Goal: Transaction & Acquisition: Purchase product/service

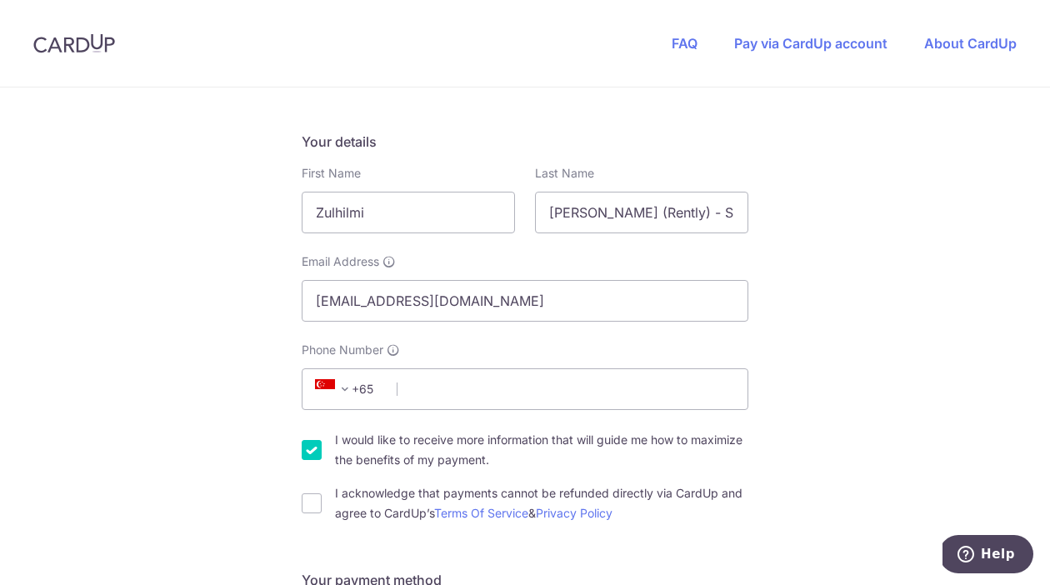
scroll to position [246, 0]
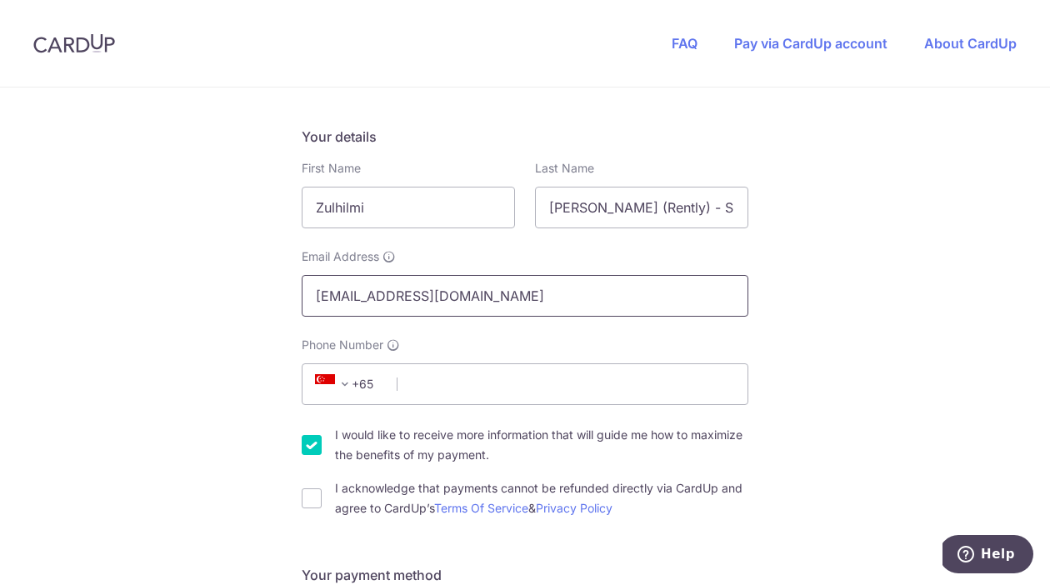
drag, startPoint x: 407, startPoint y: 292, endPoint x: 243, endPoint y: 292, distance: 163.3
type input "[EMAIL_ADDRESS][DOMAIN_NAME]"
click at [447, 372] on input "Phone Number" at bounding box center [525, 384] width 447 height 42
type input "98575431"
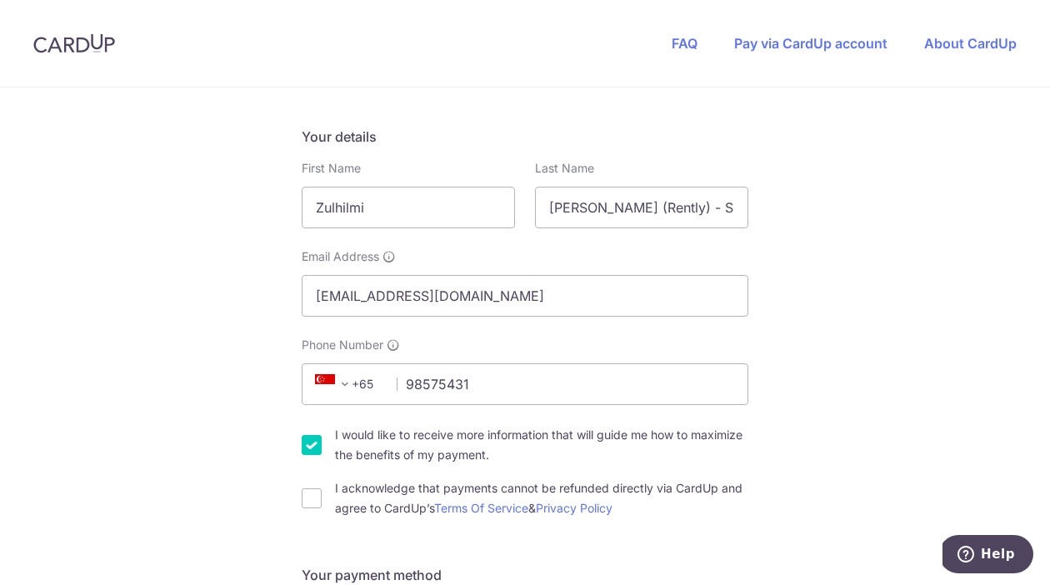
click at [312, 445] on input "I would like to receive more information that will guide me how to maximize the…" at bounding box center [312, 445] width 20 height 20
checkbox input "false"
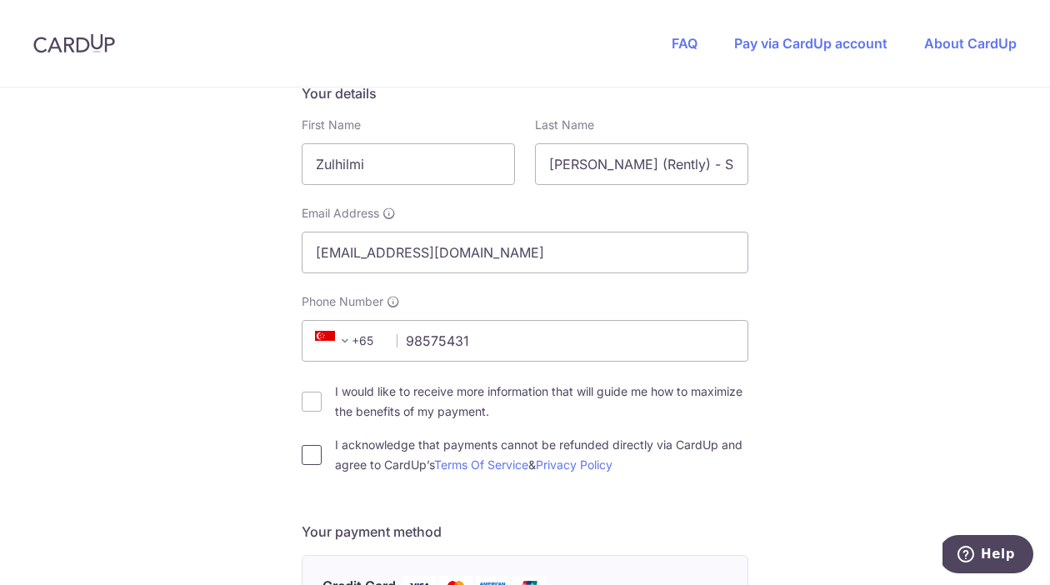
click at [305, 454] on input "I acknowledge that payments cannot be refunded directly via CardUp and agree to…" at bounding box center [312, 455] width 20 height 20
checkbox input "true"
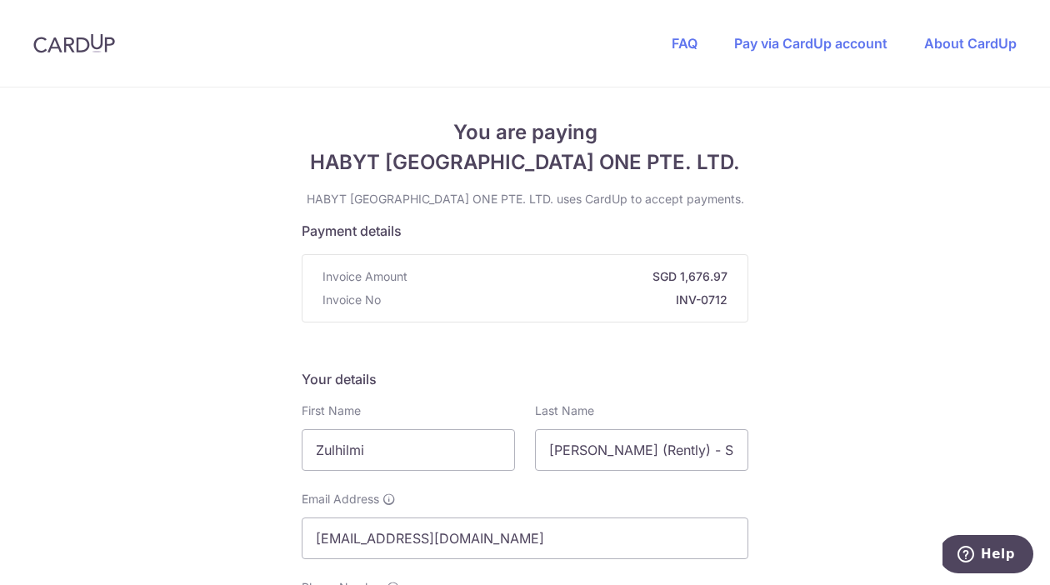
scroll to position [0, 0]
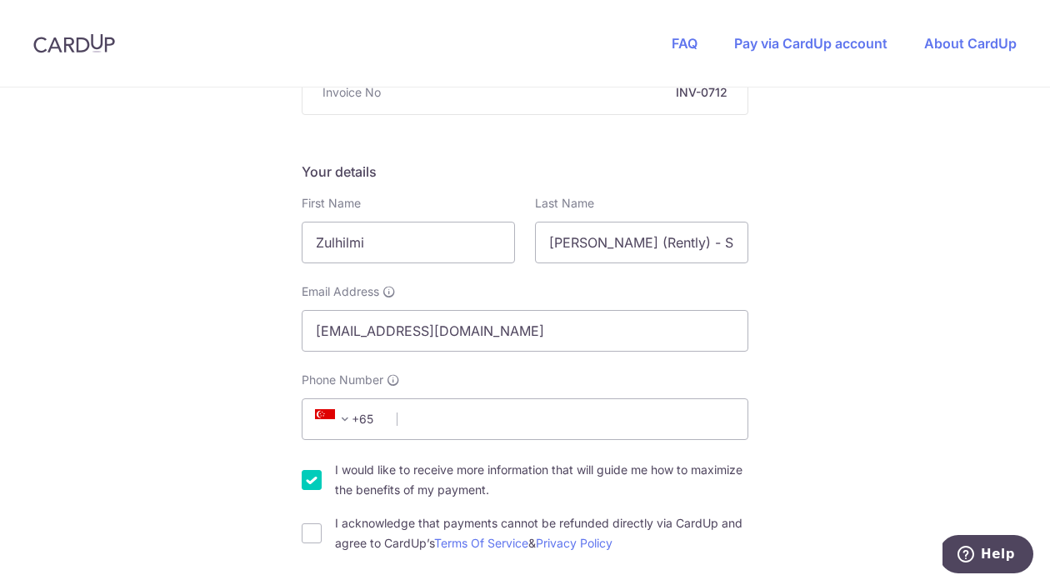
scroll to position [175, 0]
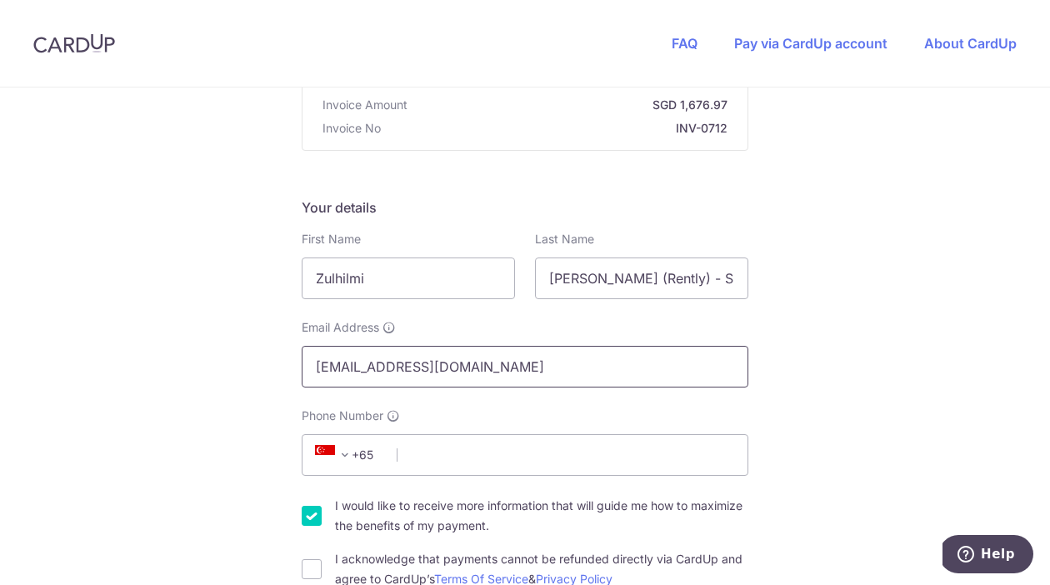
drag, startPoint x: 413, startPoint y: 367, endPoint x: 265, endPoint y: 355, distance: 148.8
type input "[EMAIL_ADDRESS][DOMAIN_NAME]"
type input "98575431"
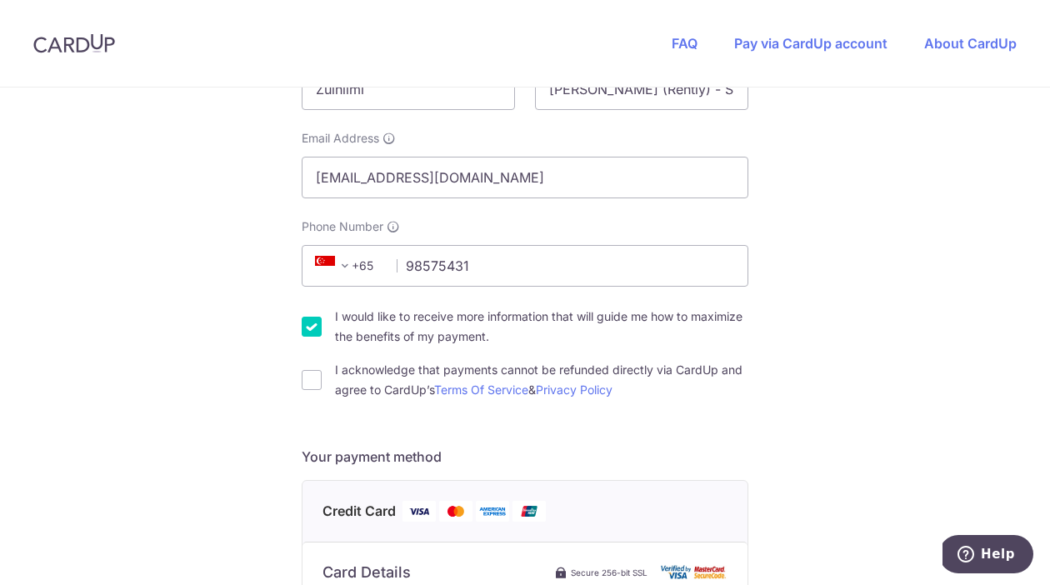
scroll to position [402, 0]
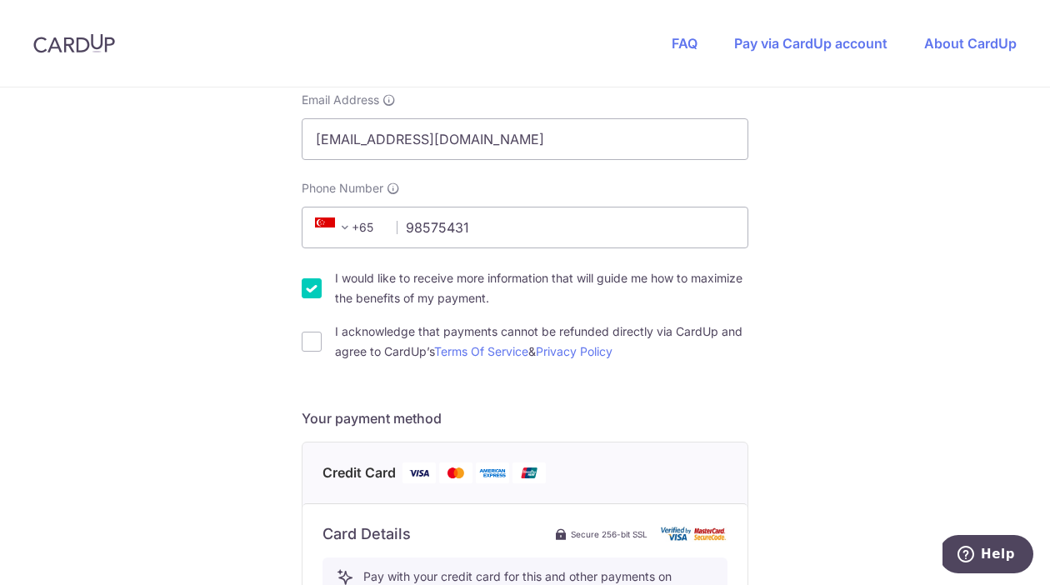
click at [313, 296] on input "I would like to receive more information that will guide me how to maximize the…" at bounding box center [312, 288] width 20 height 20
checkbox input "false"
click at [308, 343] on input "I acknowledge that payments cannot be refunded directly via CardUp and agree to…" at bounding box center [312, 342] width 20 height 20
checkbox input "true"
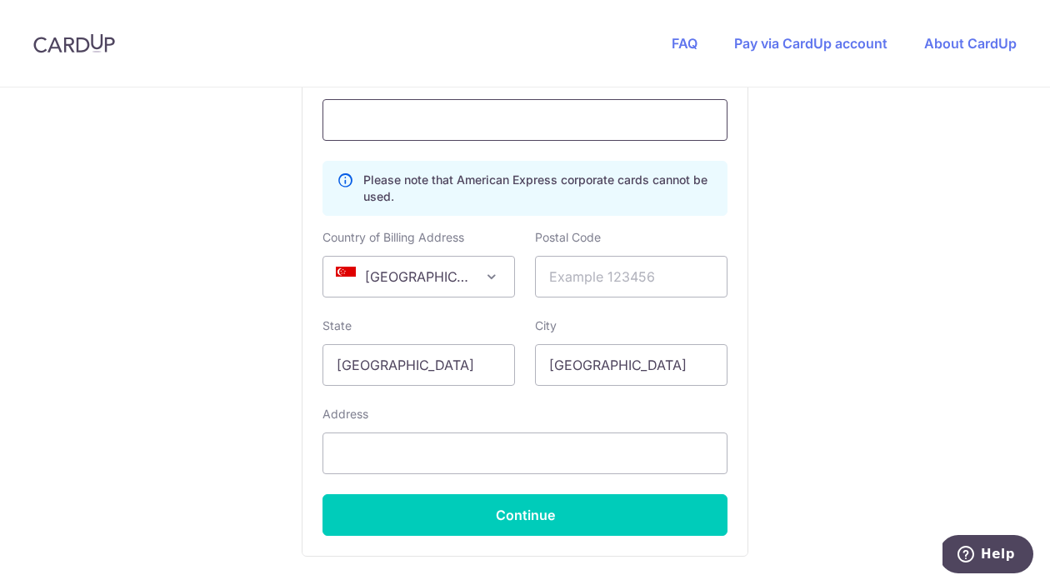
scroll to position [991, 0]
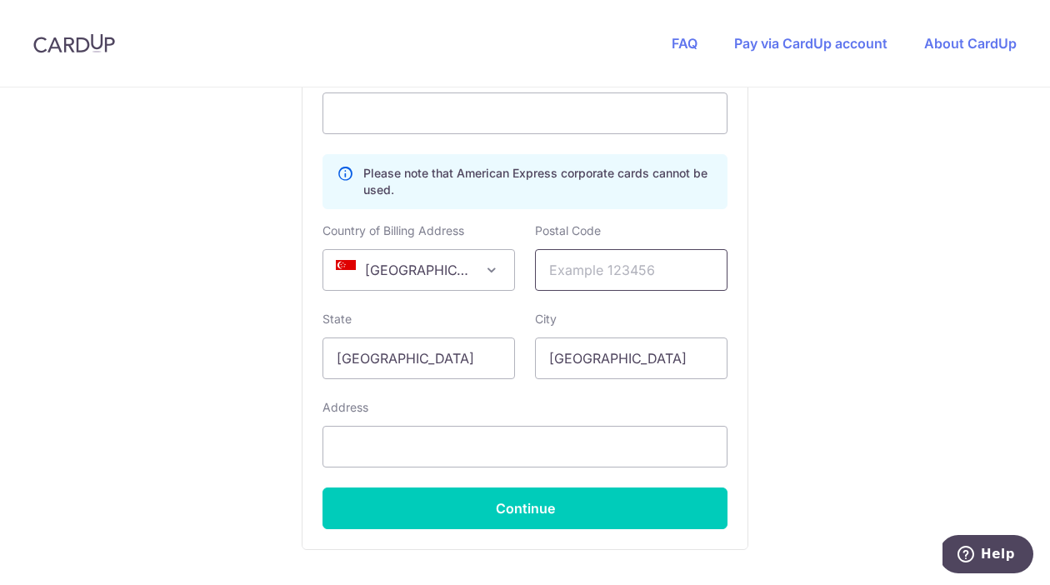
click at [595, 267] on input "text" at bounding box center [631, 270] width 192 height 42
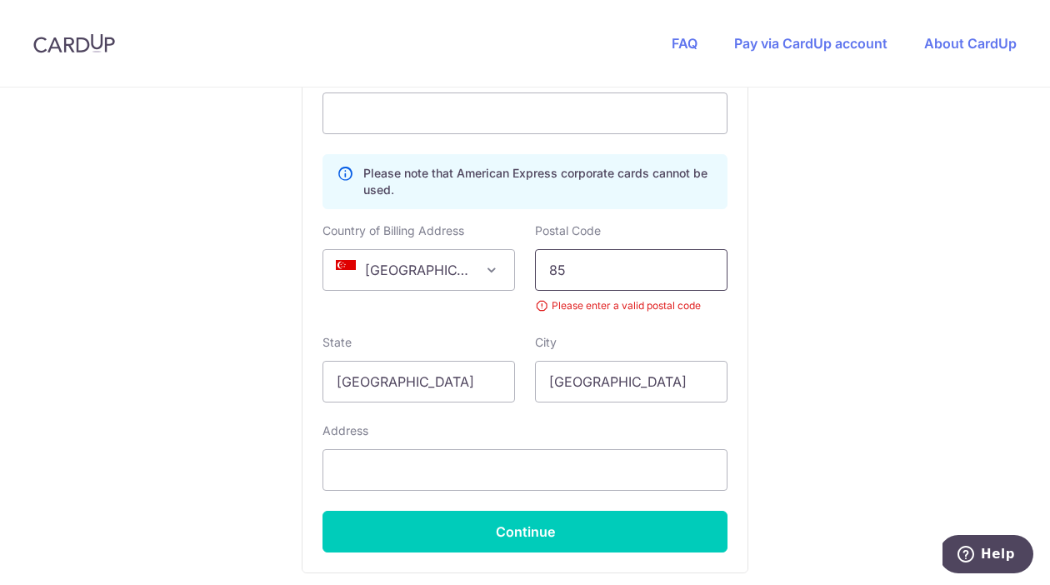
type input "8"
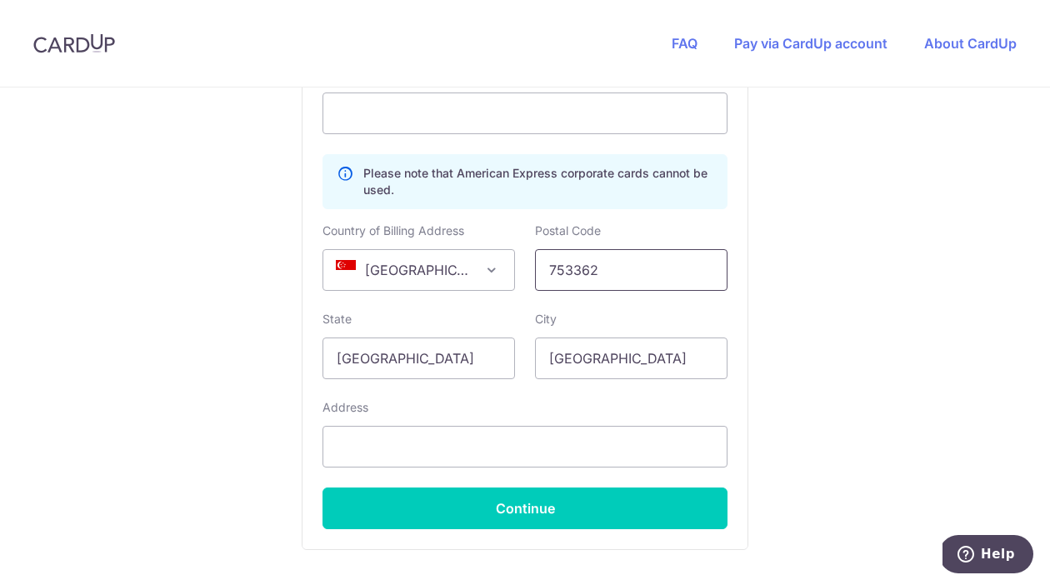
type input "753362"
type input "[GEOGRAPHIC_DATA]"
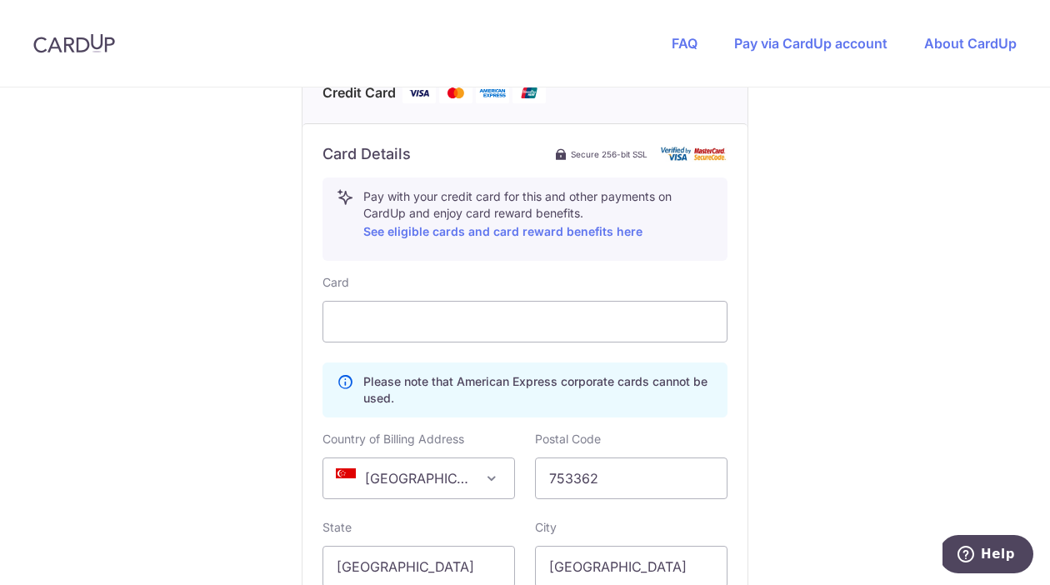
scroll to position [783, 0]
click at [826, 244] on div "You are paying HABYT SINGAPORE ONE PTE. LTD. HABYT [GEOGRAPHIC_DATA] ONE PTE. L…" at bounding box center [525, 111] width 1050 height 1615
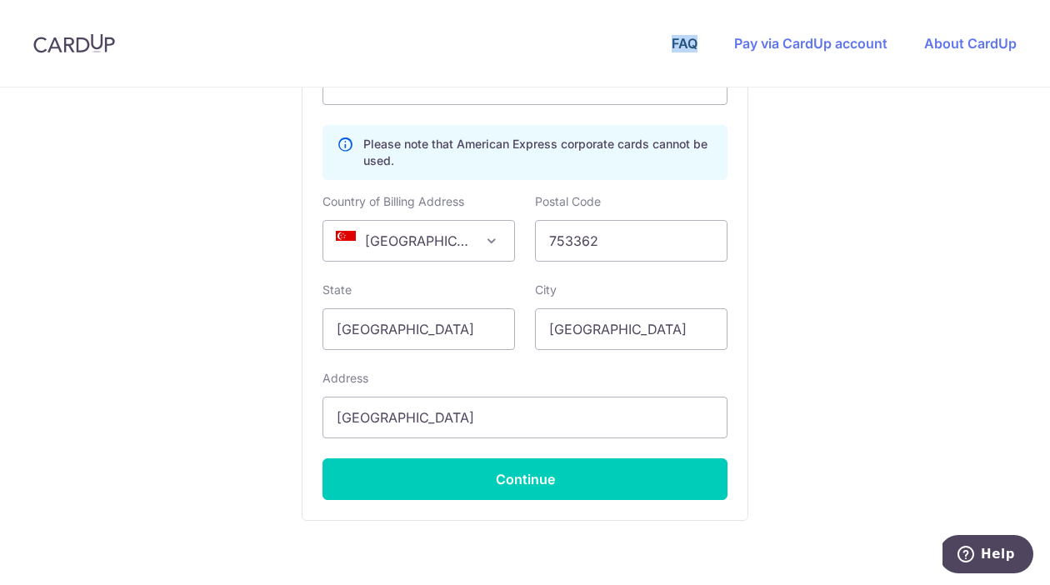
scroll to position [1117, 0]
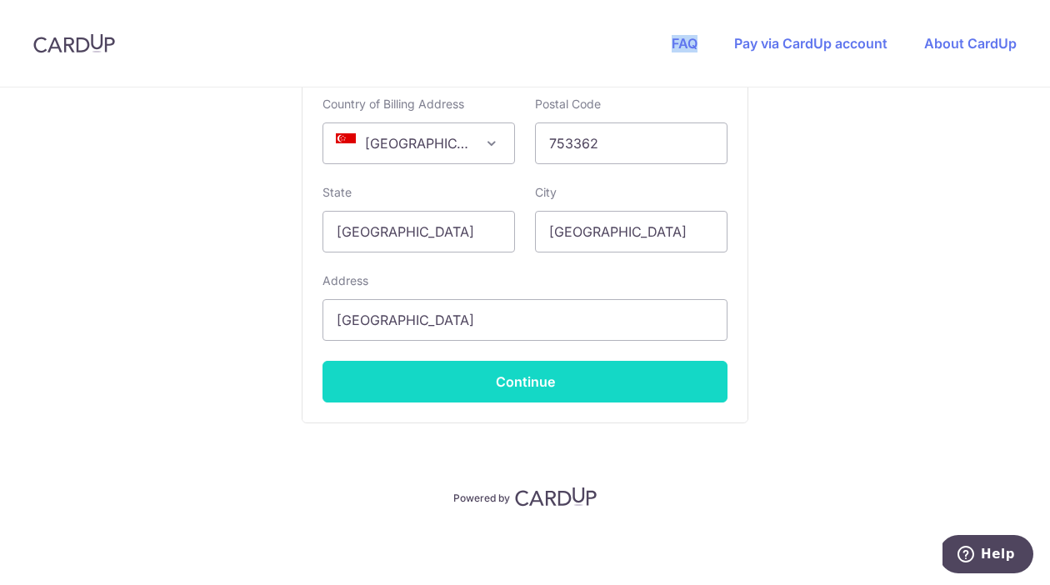
click at [544, 377] on button "Continue" at bounding box center [524, 382] width 405 height 42
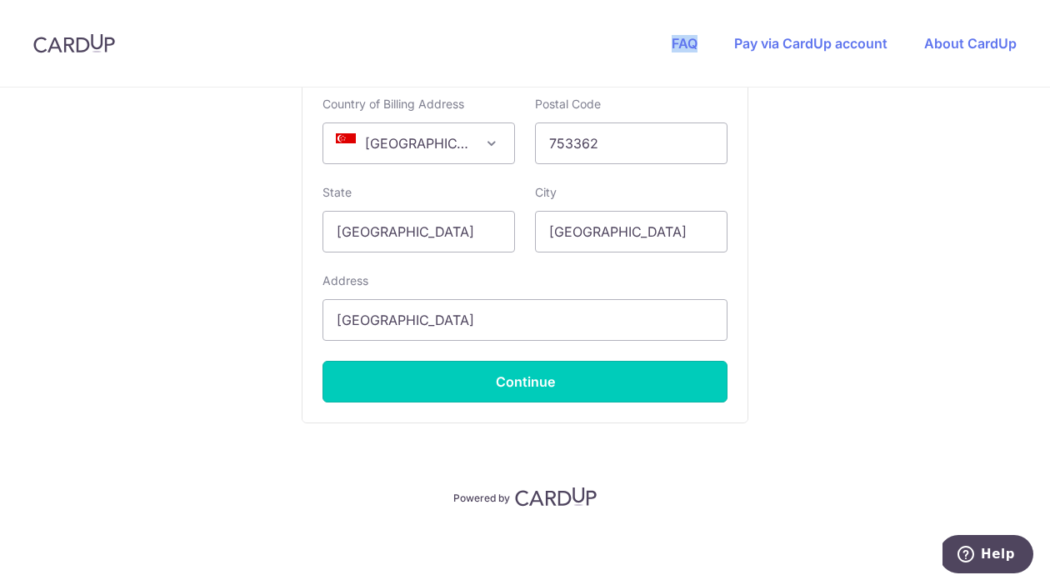
type input "**** 2626"
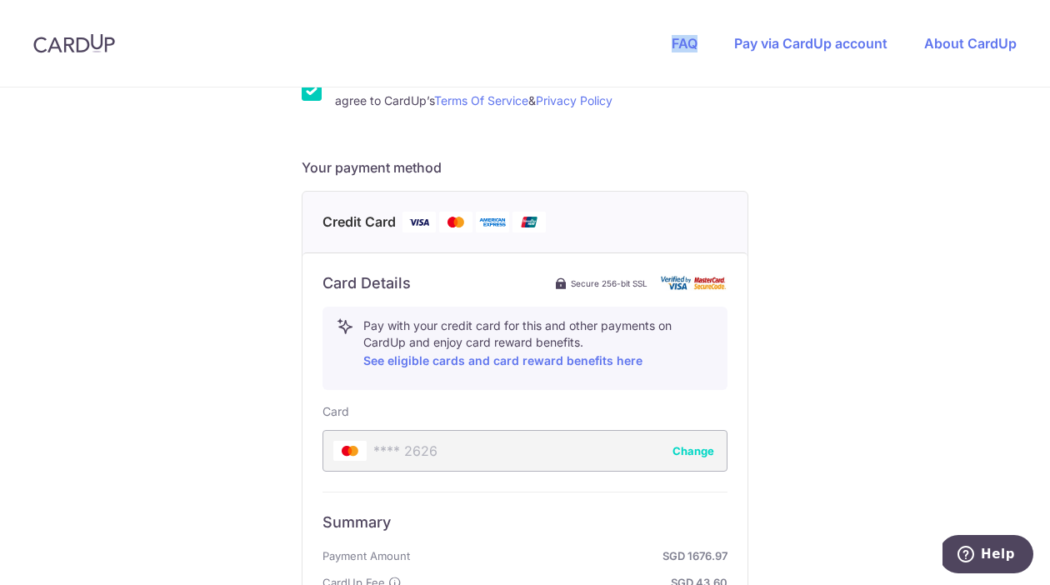
scroll to position [590, 0]
